Goal: Find specific page/section: Find specific page/section

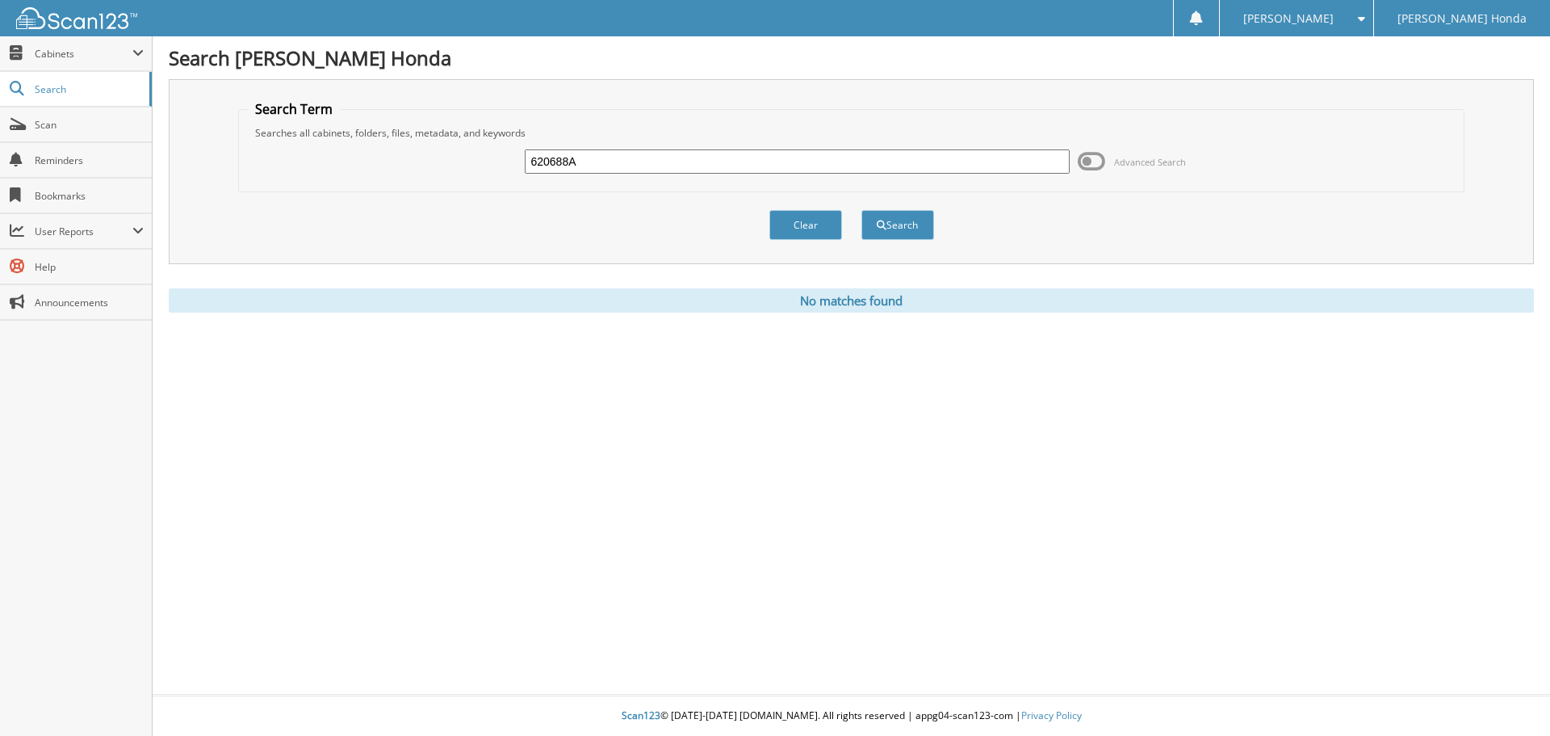
click at [609, 157] on input "620688A" at bounding box center [797, 161] width 544 height 24
type input "6186669"
click at [862, 210] on button "Search" at bounding box center [898, 225] width 73 height 30
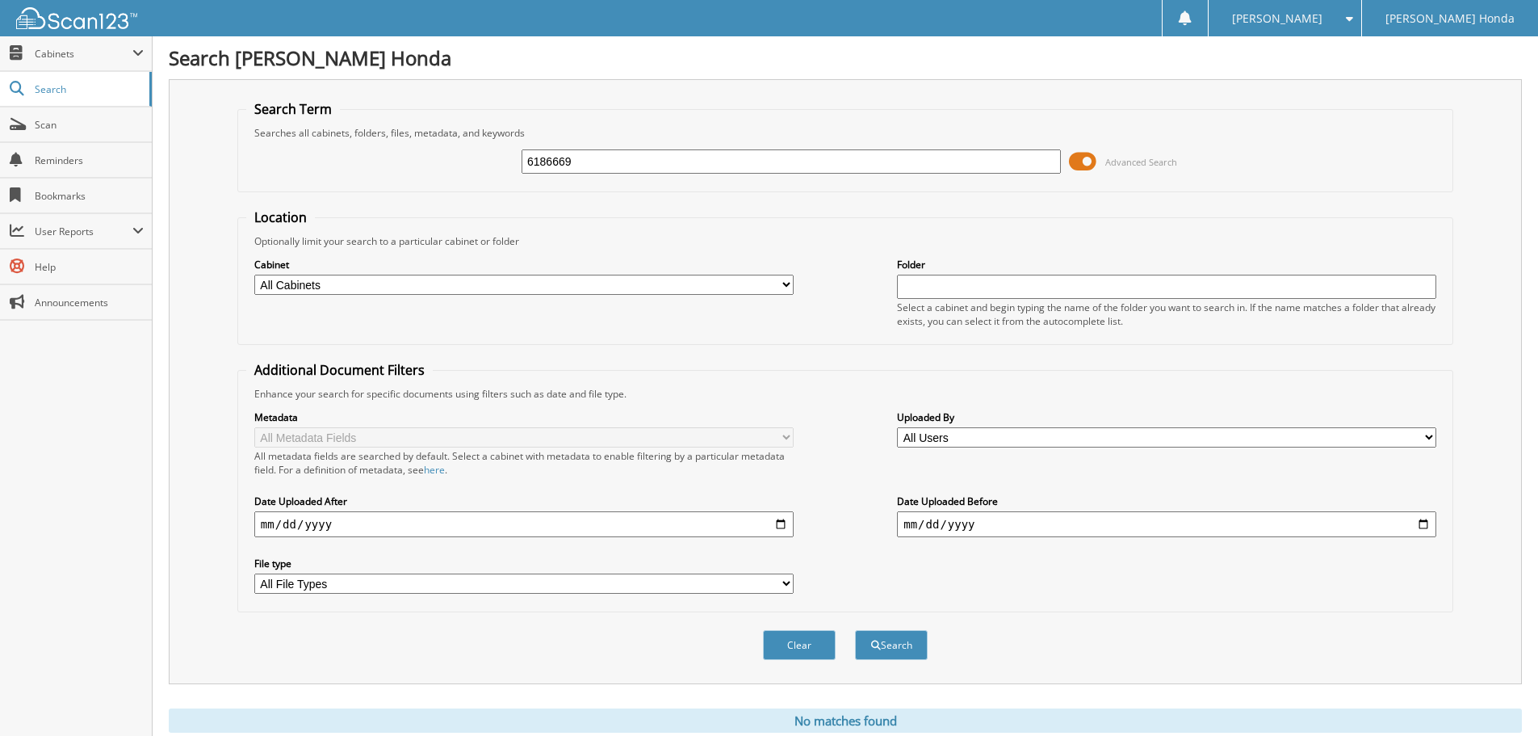
drag, startPoint x: 594, startPoint y: 164, endPoint x: 402, endPoint y: 120, distance: 196.5
click at [402, 119] on fieldset "Search Term Searches all cabinets, folders, files, metadata, and keywords 61866…" at bounding box center [845, 146] width 1216 height 92
type input "186669"
click at [855, 630] on button "Search" at bounding box center [891, 645] width 73 height 30
click at [1096, 158] on span at bounding box center [1082, 161] width 27 height 24
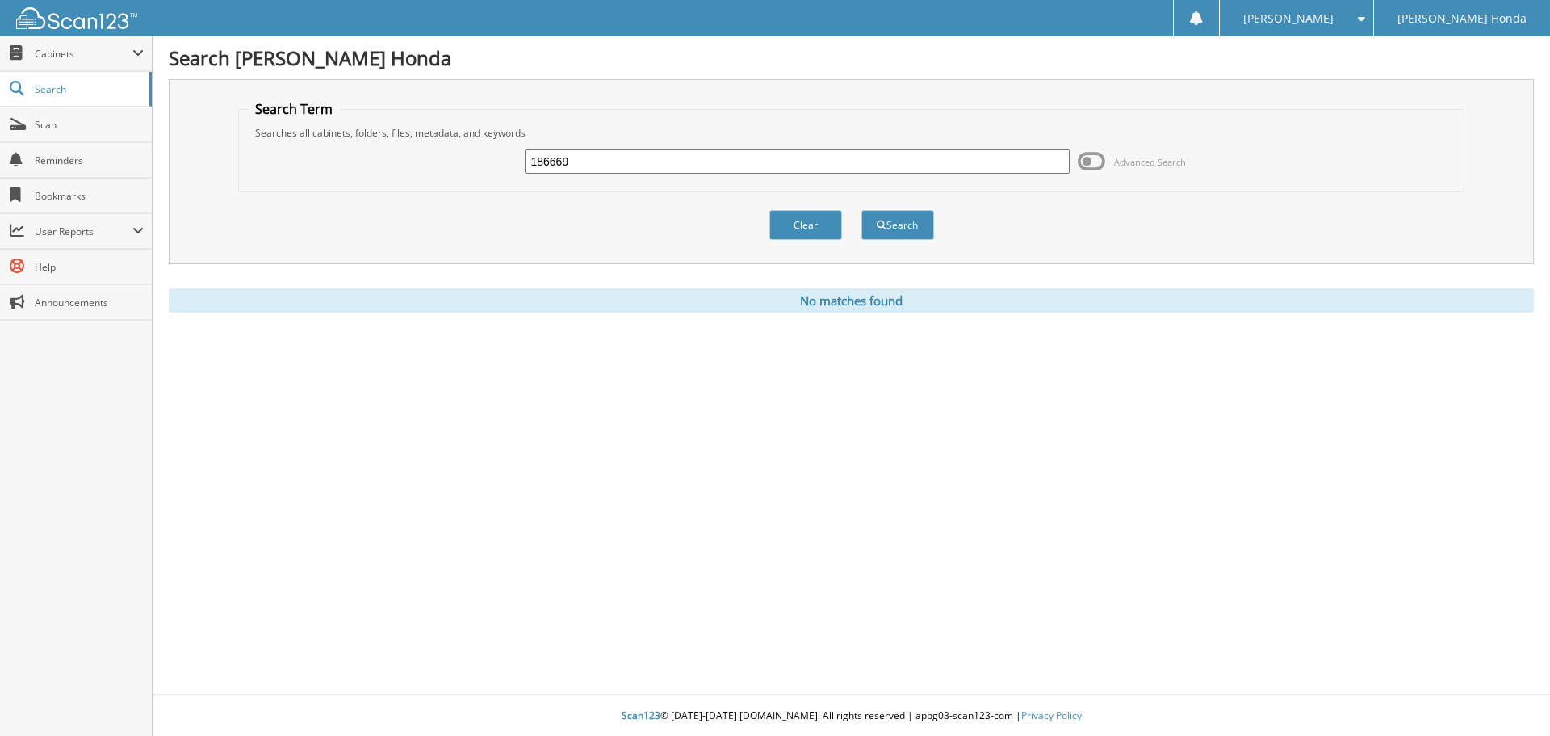
drag, startPoint x: 577, startPoint y: 161, endPoint x: 489, endPoint y: 135, distance: 92.0
click at [489, 135] on fieldset "Search Term Searches all cabinets, folders, files, metadata, and keywords 18666…" at bounding box center [851, 146] width 1227 height 92
type input "192290"
click at [862, 210] on button "Search" at bounding box center [898, 225] width 73 height 30
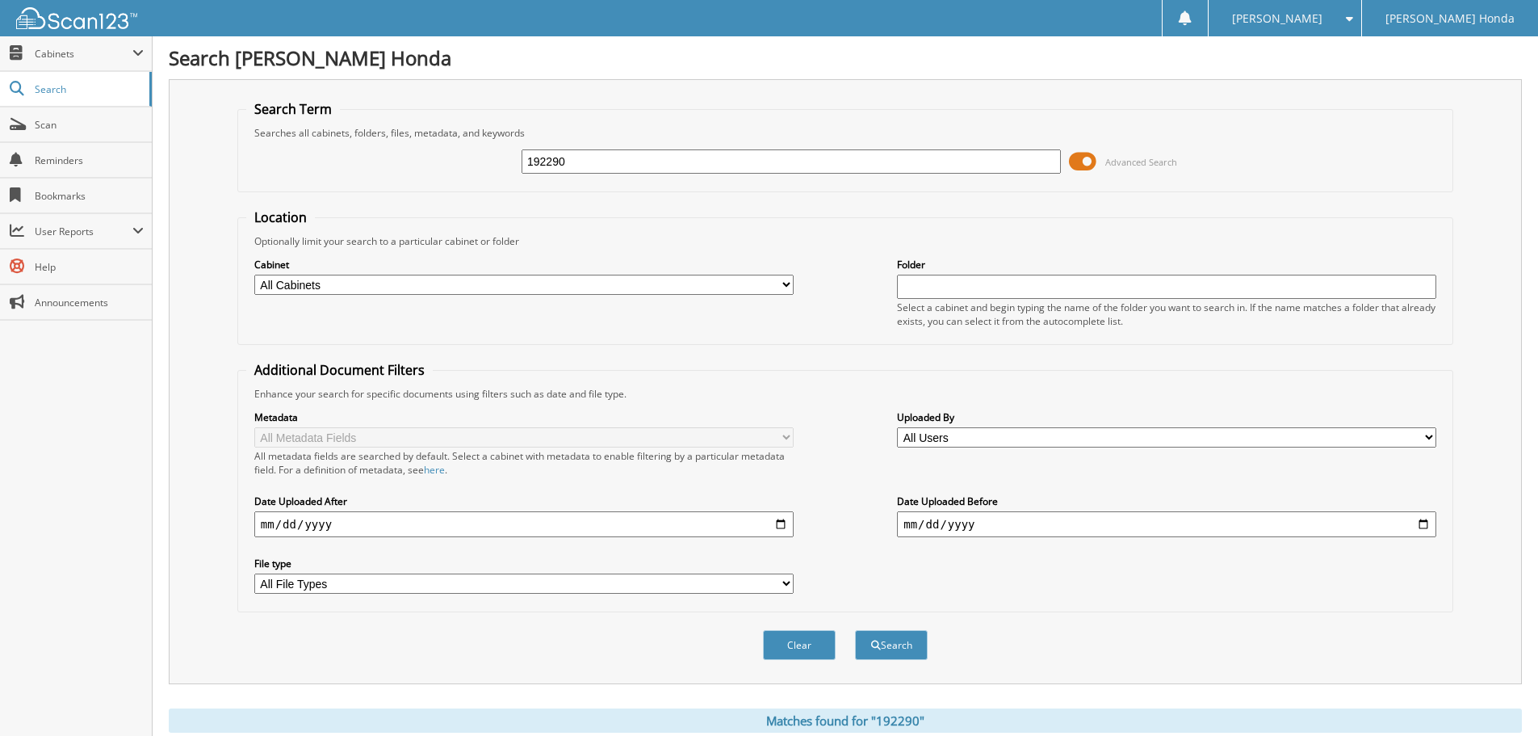
click at [1083, 157] on span at bounding box center [1082, 161] width 27 height 24
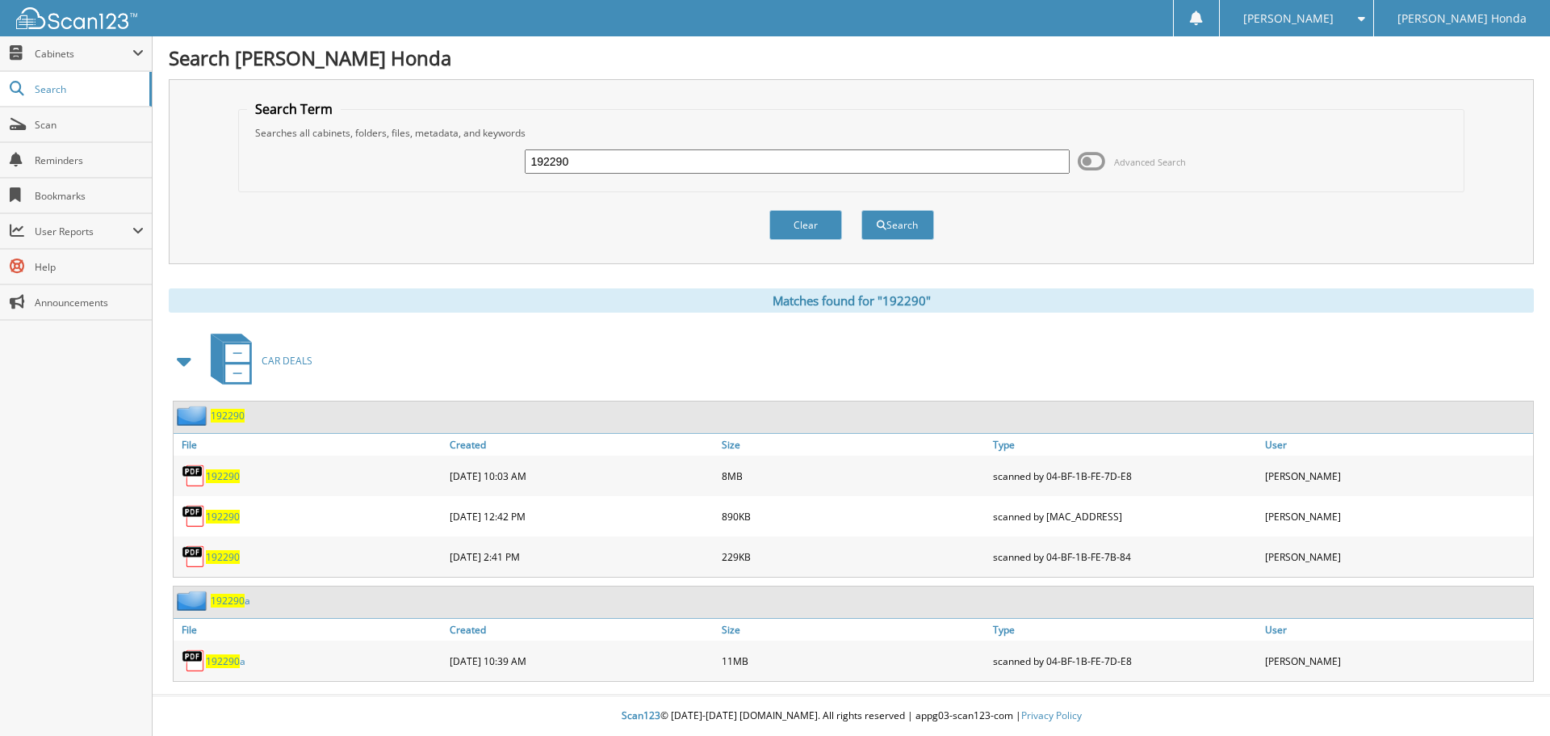
click at [229, 473] on span "192290" at bounding box center [223, 476] width 34 height 14
click at [226, 557] on span "192290" at bounding box center [223, 557] width 34 height 14
drag, startPoint x: 596, startPoint y: 162, endPoint x: 521, endPoint y: 167, distance: 75.3
click at [521, 167] on div "192290 Advanced Search" at bounding box center [852, 162] width 1210 height 44
type input "178124"
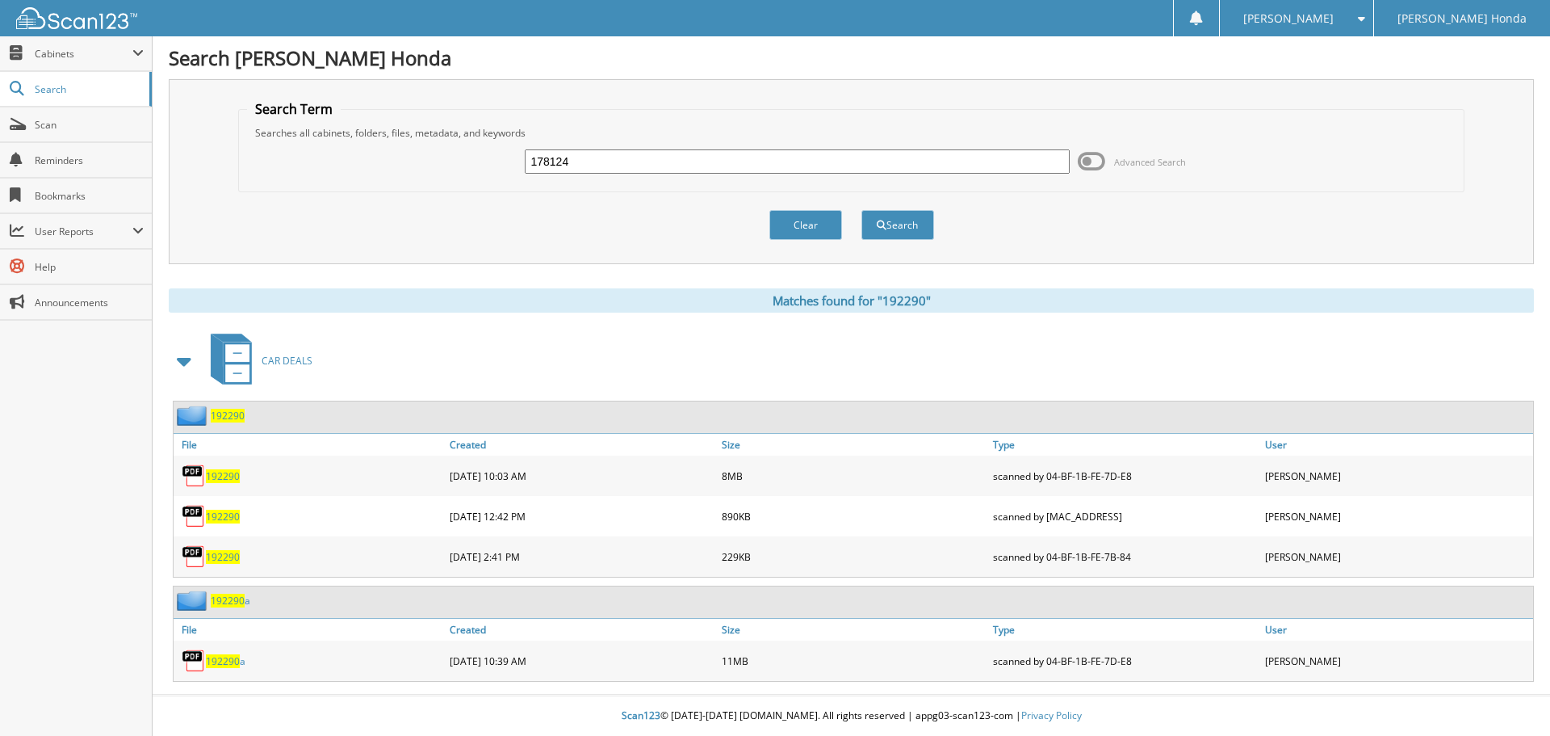
click at [862, 210] on button "Search" at bounding box center [898, 225] width 73 height 30
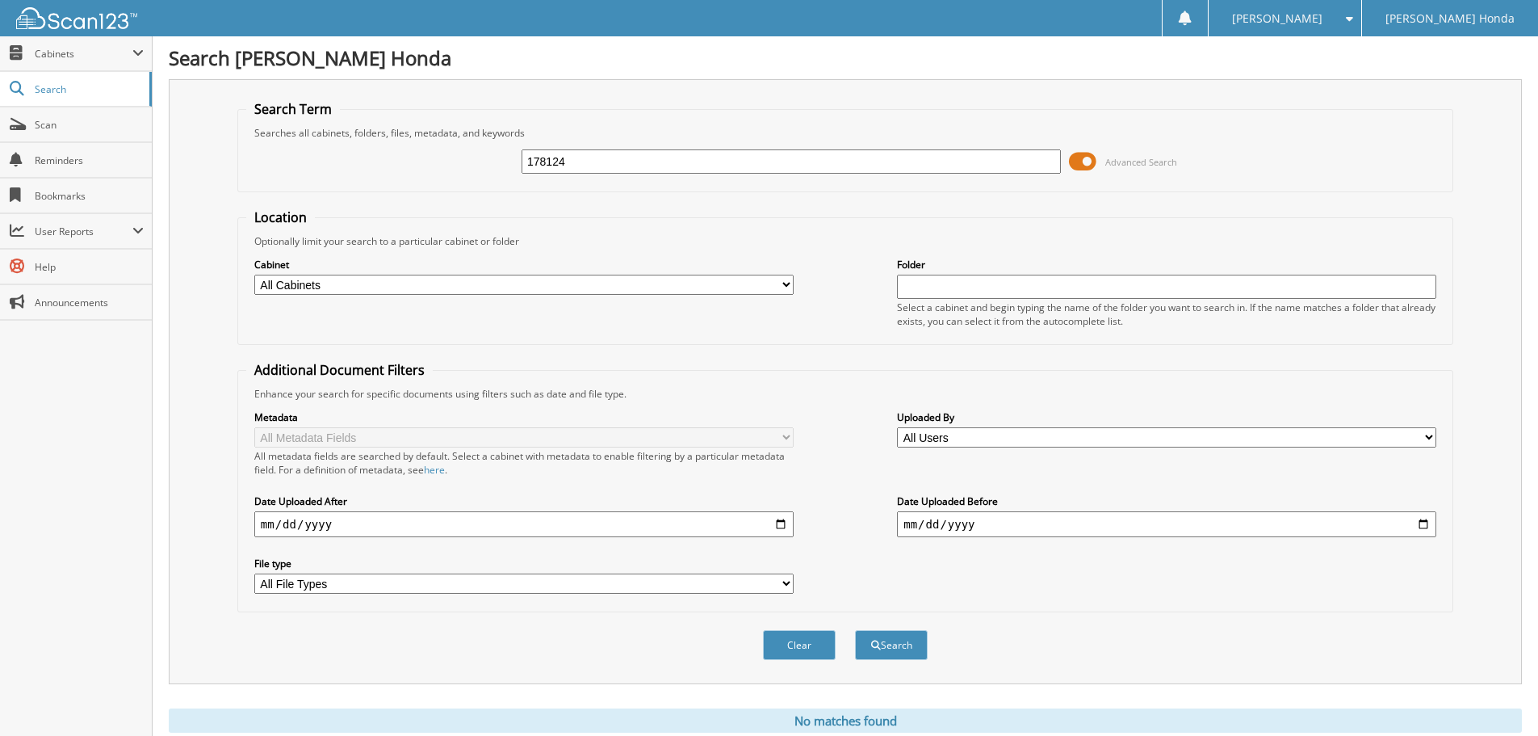
drag, startPoint x: 596, startPoint y: 165, endPoint x: 479, endPoint y: 168, distance: 117.1
click at [479, 168] on div "178124 Advanced Search" at bounding box center [845, 162] width 1198 height 44
type input "186669"
click at [855, 630] on button "Search" at bounding box center [891, 645] width 73 height 30
drag, startPoint x: 577, startPoint y: 164, endPoint x: 499, endPoint y: 169, distance: 78.5
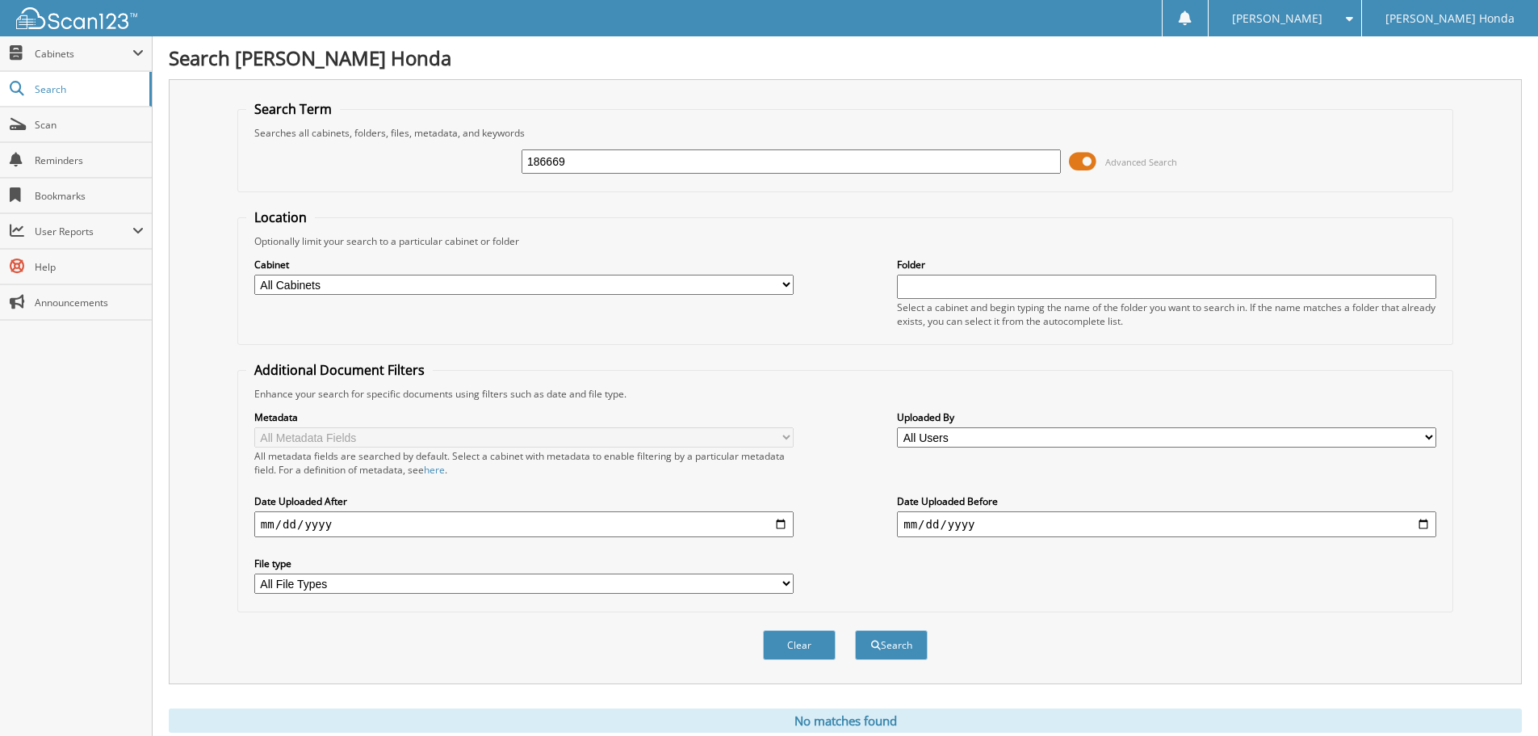
click at [499, 168] on div "186669 Advanced Search" at bounding box center [845, 162] width 1198 height 44
